Goal: Task Accomplishment & Management: Use online tool/utility

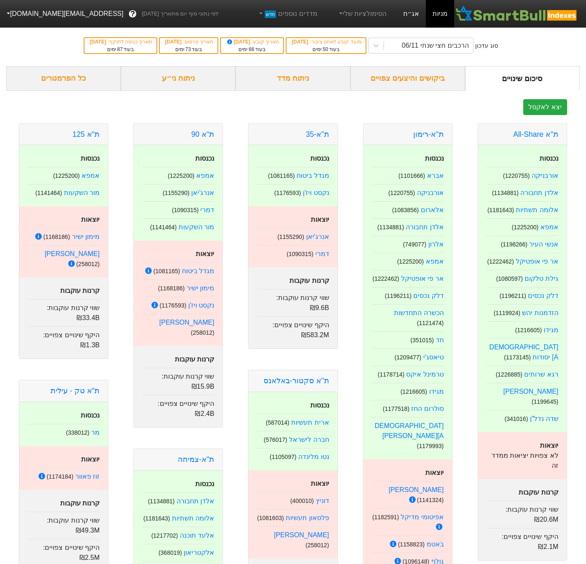
click at [420, 18] on link "אג״ח" at bounding box center [411, 14] width 29 height 28
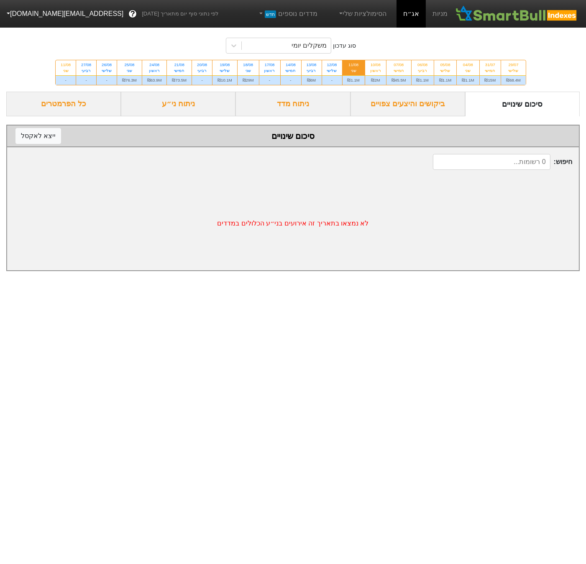
scroll to position [0, -3]
click at [268, 63] on div "17/08" at bounding box center [269, 65] width 11 height 6
click at [268, 63] on input "17/08 ראשון -" at bounding box center [266, 62] width 5 height 5
radio input "true"
click at [243, 68] on div "18/08" at bounding box center [248, 65] width 11 height 6
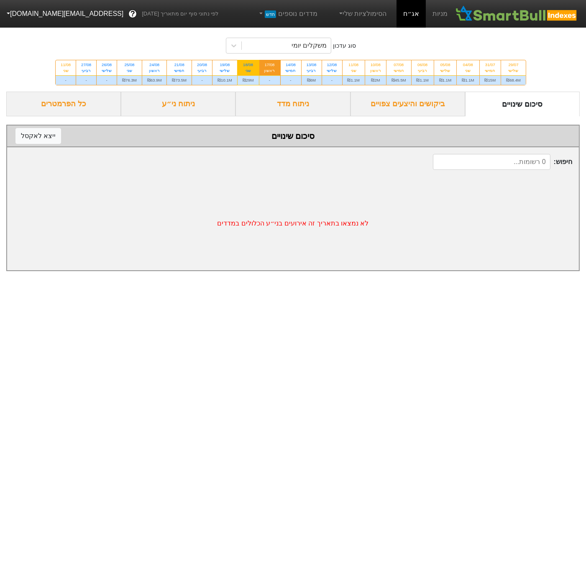
click at [243, 66] on input "18/08 שני ₪29M" at bounding box center [245, 62] width 5 height 5
radio input "true"
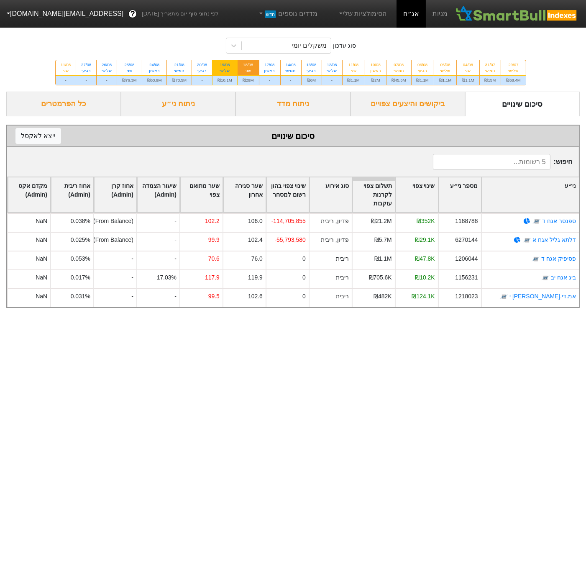
click at [219, 71] on div "שלישי" at bounding box center [225, 71] width 15 height 6
click at [219, 66] on input "19/08 שלישי ₪10.1M" at bounding box center [221, 62] width 5 height 5
radio input "true"
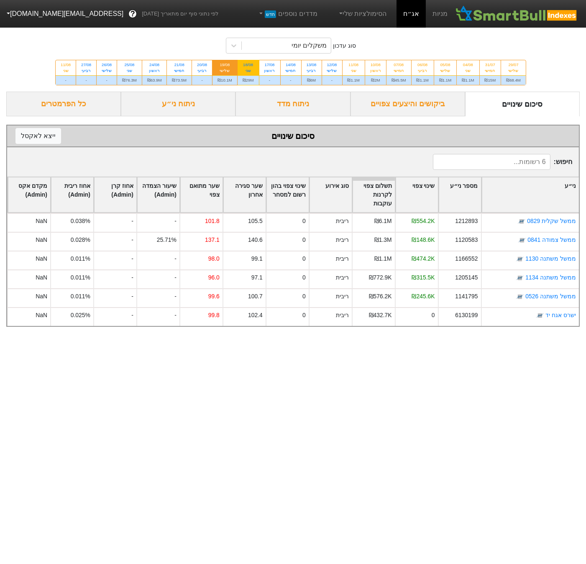
click at [243, 72] on div "שני" at bounding box center [248, 71] width 11 height 6
click at [243, 66] on input "18/08 שני ₪29M" at bounding box center [245, 62] width 5 height 5
radio input "true"
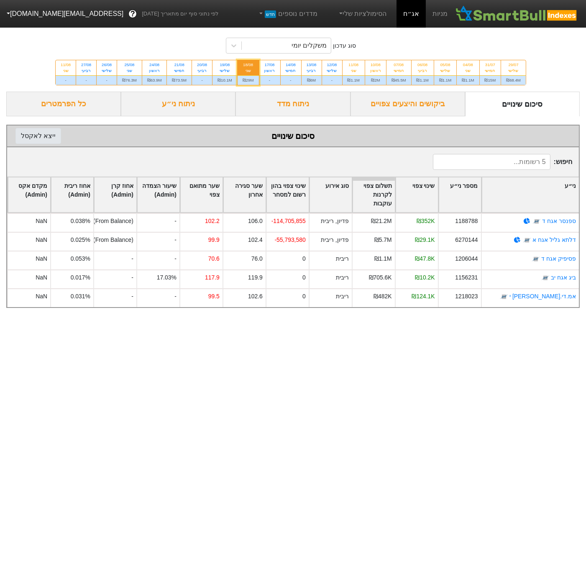
click at [39, 142] on button "ייצא ל אקסל" at bounding box center [38, 136] width 46 height 16
click at [223, 74] on div "שלישי" at bounding box center [225, 71] width 15 height 6
click at [223, 66] on input "19/08 שלישי ₪10.1M" at bounding box center [221, 62] width 5 height 5
radio input "true"
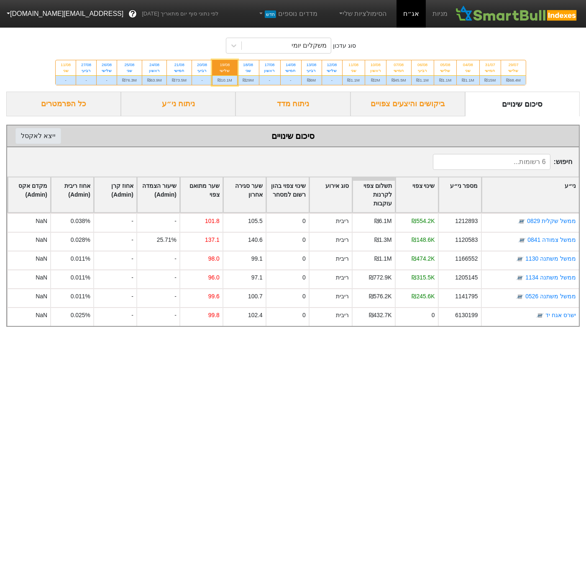
click at [48, 144] on button "ייצא ל אקסל" at bounding box center [38, 136] width 46 height 16
click at [172, 68] on div "21/08" at bounding box center [179, 65] width 15 height 6
click at [174, 66] on input "21/08 חמישי ₪73.5M" at bounding box center [176, 62] width 5 height 5
radio input "true"
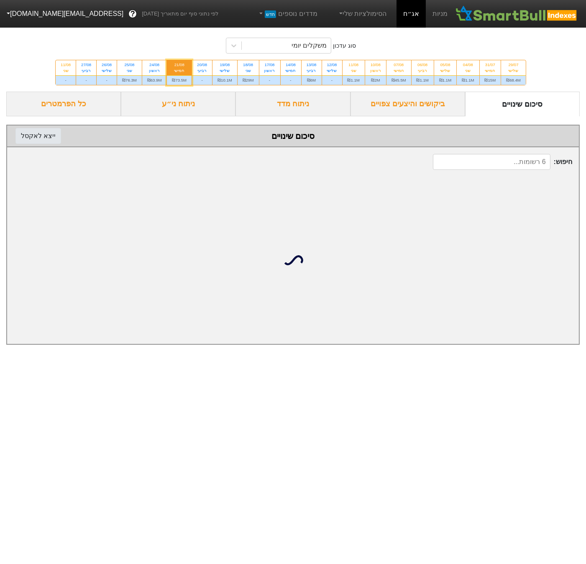
click at [47, 142] on button "ייצא ל אקסל" at bounding box center [38, 136] width 46 height 16
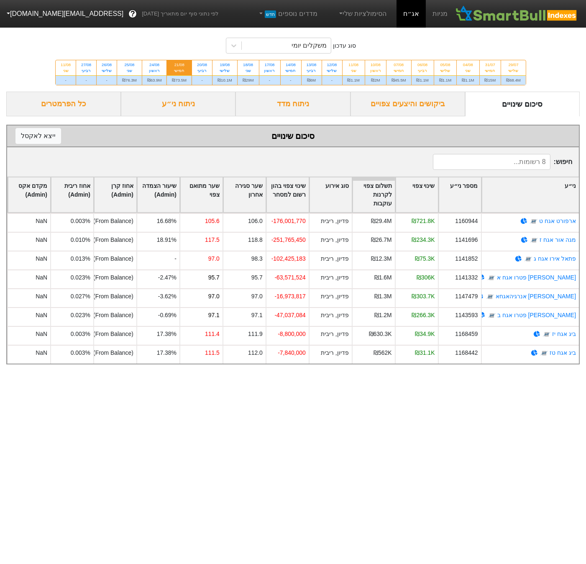
click at [374, 373] on html "מניות אג״ח הסימולציות שלי מדדים נוספים חדש לפי נתוני סוף יום מתאריך [DATE] ? [E…" at bounding box center [293, 186] width 586 height 373
click at [5, 182] on div "סוג עדכון משקלים יומי 29/07 שלישי ₪68.4M 31/07 חמישי ₪15M 04/08 שני ₪1.1M 05/08…" at bounding box center [293, 194] width 586 height 339
click at [333, 160] on div "חיפוש :" at bounding box center [293, 161] width 572 height 29
click at [28, 141] on button "ייצא ל אקסל" at bounding box center [38, 136] width 46 height 16
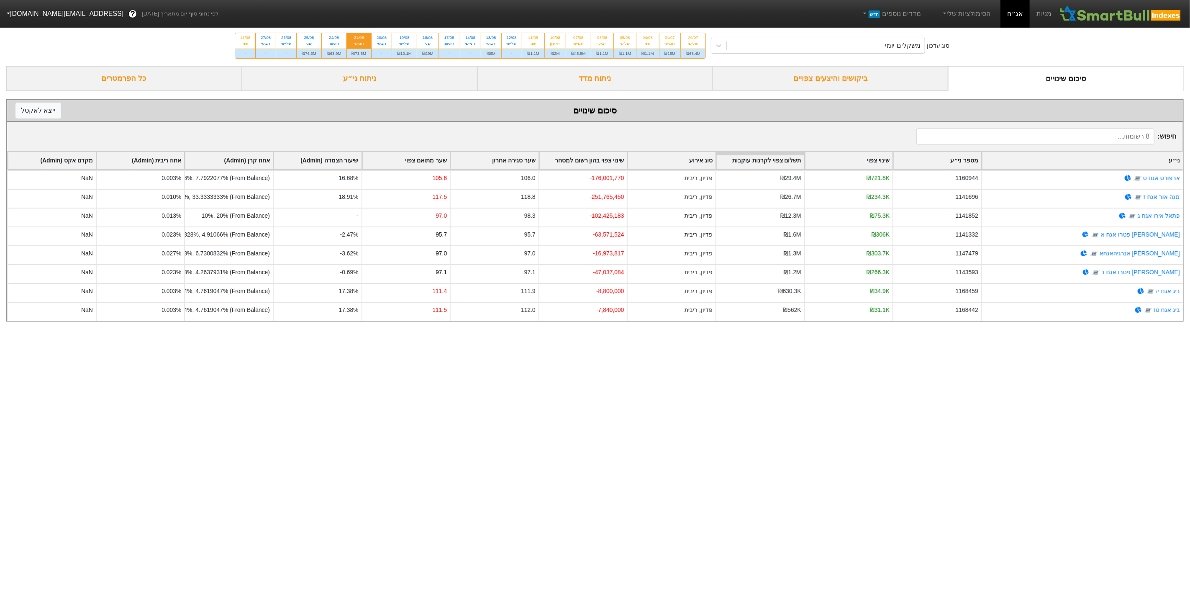
click at [586, 13] on link "אג״ח" at bounding box center [1014, 14] width 29 height 28
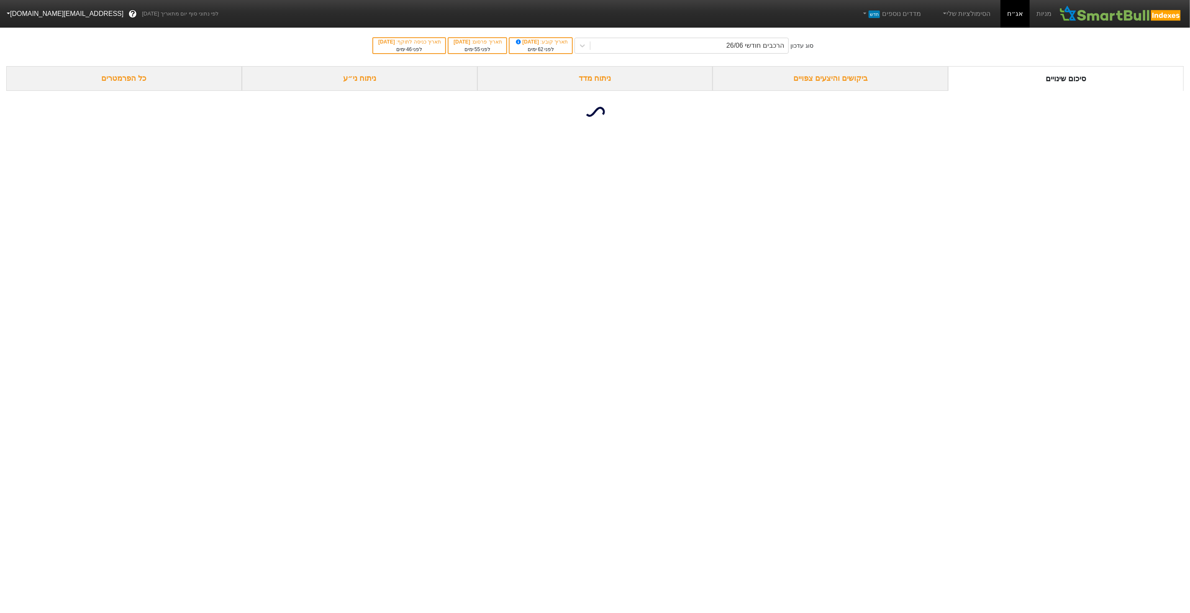
click at [57, 15] on button "[EMAIL_ADDRESS][DOMAIN_NAME]" at bounding box center [64, 13] width 128 height 15
click at [34, 100] on div "תפריט ניהול" at bounding box center [33, 99] width 66 height 13
click at [31, 118] on link "טעינת נתונים" at bounding box center [33, 112] width 66 height 13
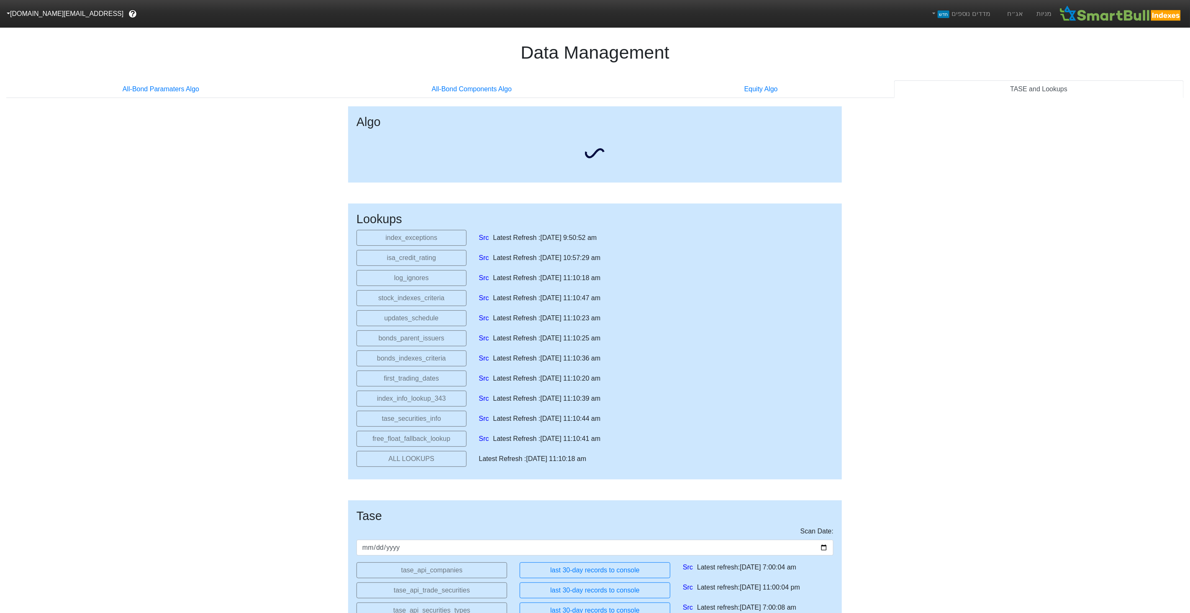
select select "2025-11-06T00:00:00.000Z"
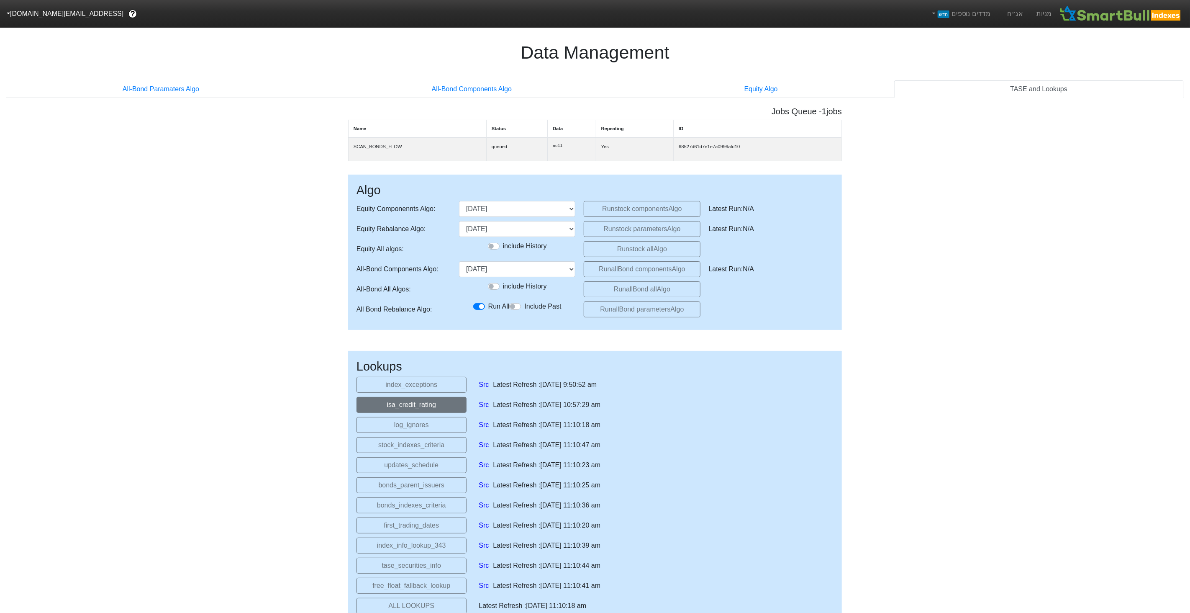
click at [414, 410] on button "isa_credit_rating" at bounding box center [411, 405] width 110 height 16
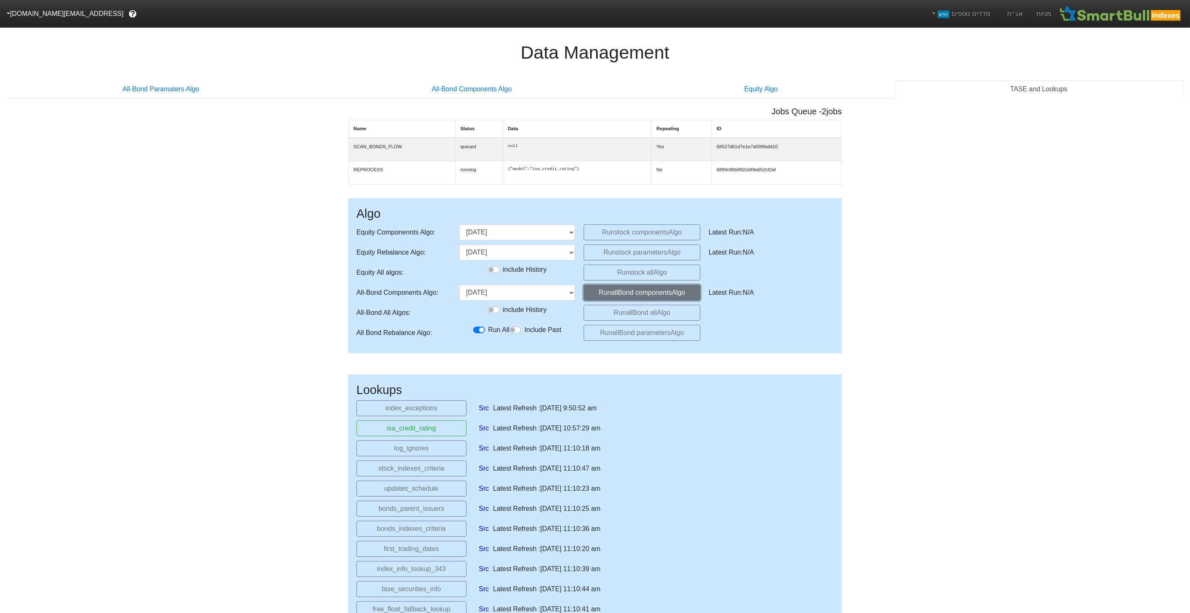
click at [623, 300] on button "Run allBond components Algo" at bounding box center [642, 293] width 116 height 16
click at [549, 300] on select "26/06/2025 30/07/2025 28/08/2025 (upcoming) 29/09/2025 29/10/2025 26/11/2025 30…" at bounding box center [517, 293] width 116 height 16
select select "2025-09-29T00:00:00.000Z"
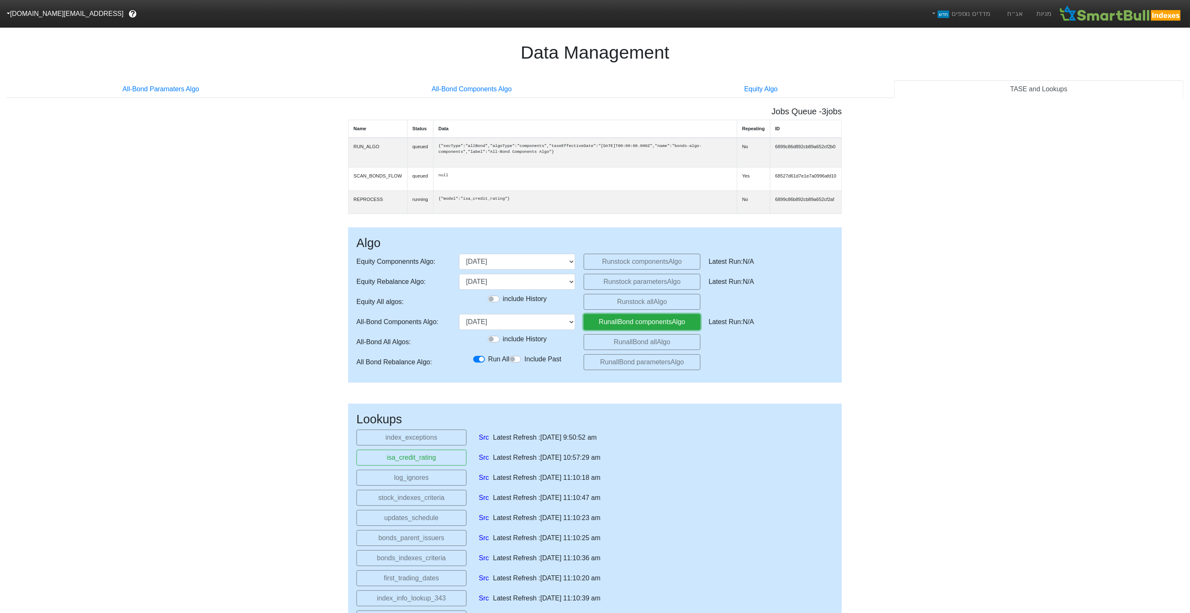
click at [602, 330] on button "Run allBond components Algo" at bounding box center [642, 322] width 116 height 16
